Goal: Task Accomplishment & Management: Manage account settings

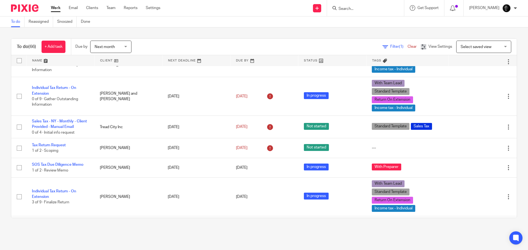
scroll to position [165, 0]
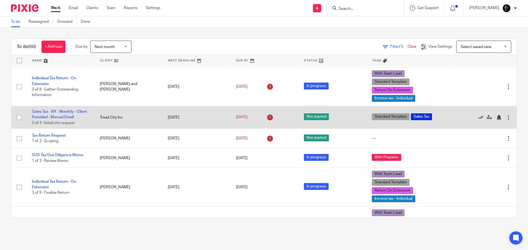
click at [478, 116] on icon at bounding box center [480, 117] width 5 height 5
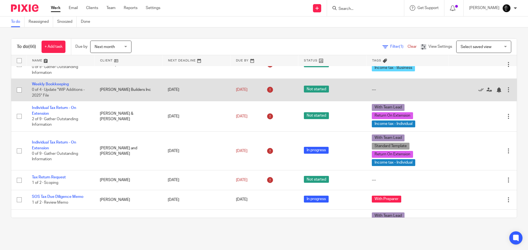
scroll to position [110, 0]
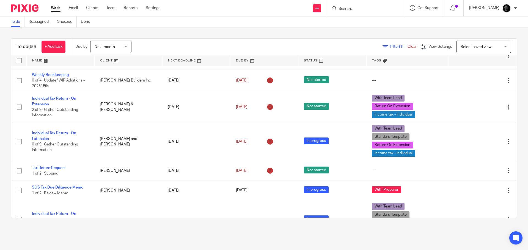
click at [383, 50] on div "Filter (1) Clear View Settings View Settings (1) Filters Clear Save Manage save…" at bounding box center [329, 47] width 376 height 12
click at [385, 49] on div "Filter (1) Clear" at bounding box center [401, 47] width 38 height 6
click at [390, 46] on span "Filter (1)" at bounding box center [398, 47] width 17 height 4
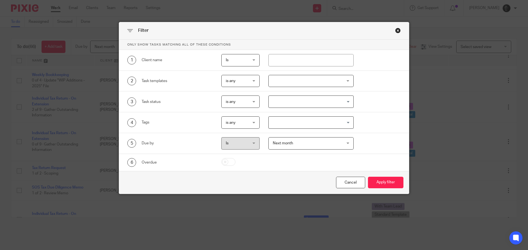
click at [397, 32] on div "Close this dialog window" at bounding box center [397, 30] width 5 height 5
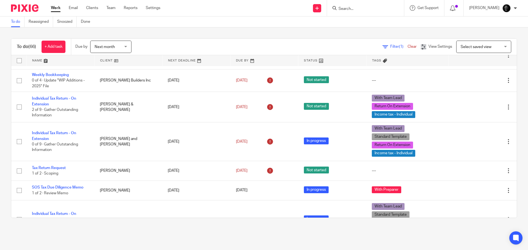
click at [407, 46] on link "Clear" at bounding box center [411, 47] width 9 height 4
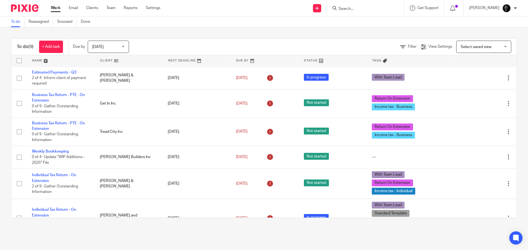
scroll to position [2, 0]
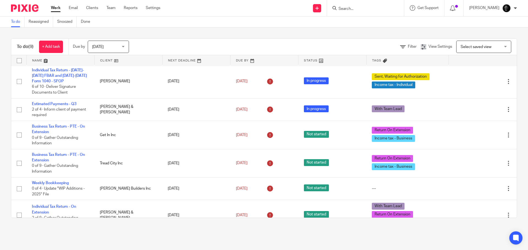
click at [106, 44] on span "[DATE]" at bounding box center [106, 47] width 29 height 12
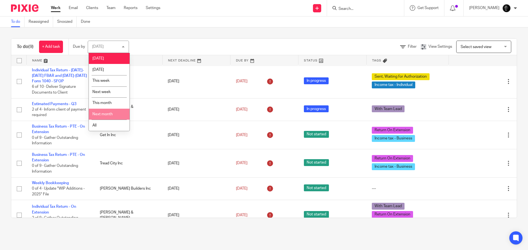
click at [101, 115] on span "Next month" at bounding box center [102, 114] width 20 height 4
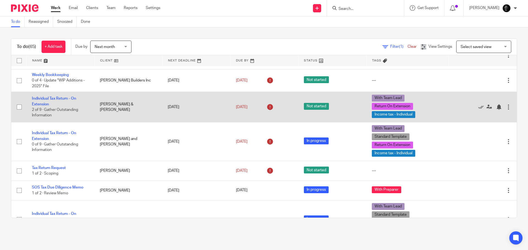
scroll to position [137, 0]
